Goal: Information Seeking & Learning: Learn about a topic

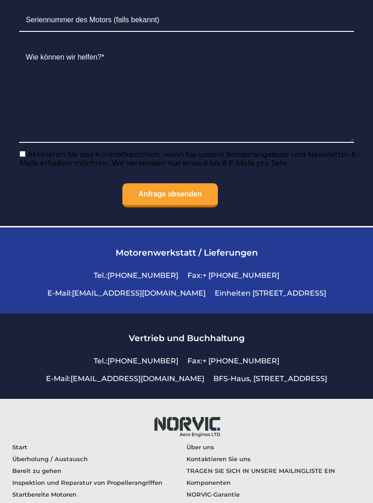
scroll to position [3115, 0]
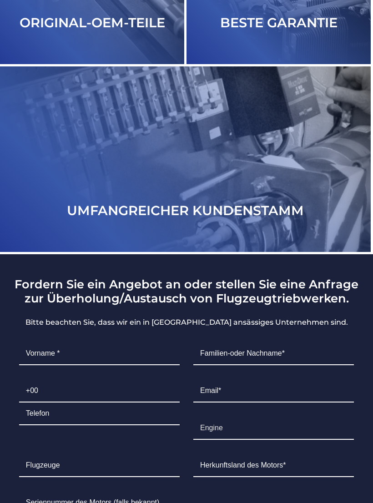
scroll to position [3115, 0]
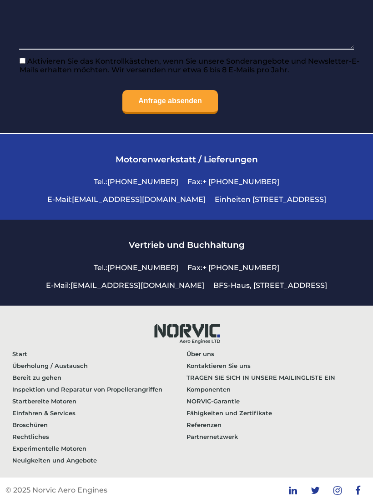
click at [41, 407] on link "Startbereite Motoren" at bounding box center [99, 402] width 174 height 12
click at [58, 449] on link "Experimentelle Motoren" at bounding box center [99, 449] width 174 height 12
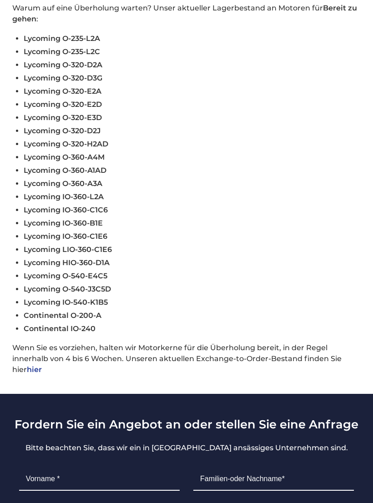
scroll to position [361, 0]
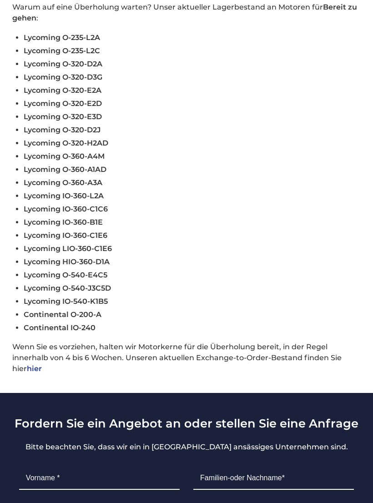
click at [40, 374] on link "hier" at bounding box center [34, 369] width 15 height 9
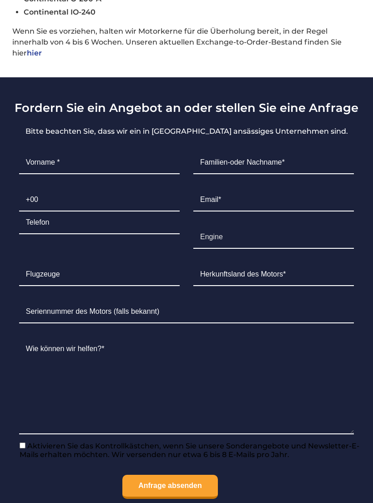
scroll to position [699, 0]
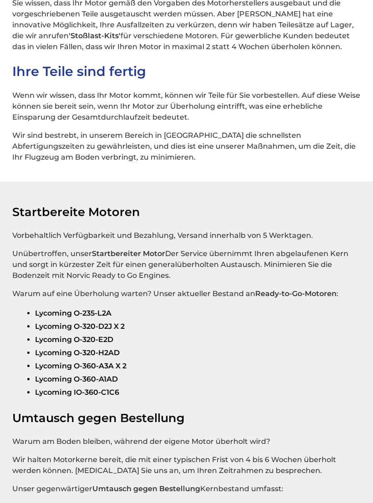
scroll to position [1535, 0]
click at [52, 384] on strong "Lycoming O-360-A1AD" at bounding box center [76, 379] width 83 height 9
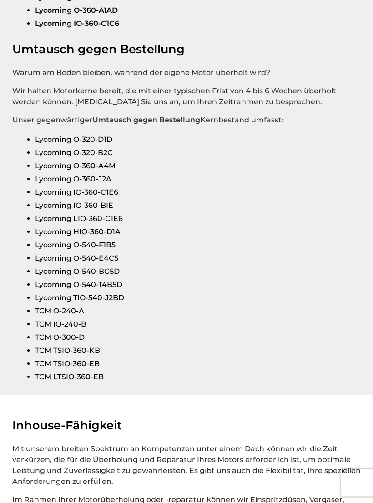
scroll to position [1904, 0]
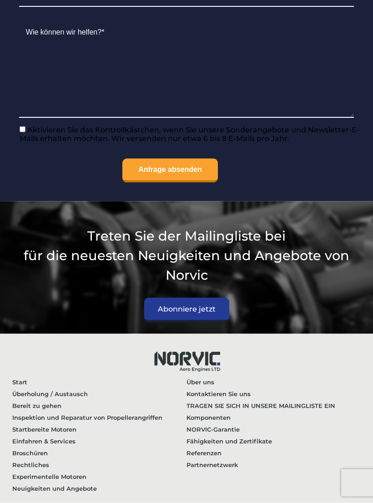
scroll to position [1079, 0]
